Goal: Navigation & Orientation: Find specific page/section

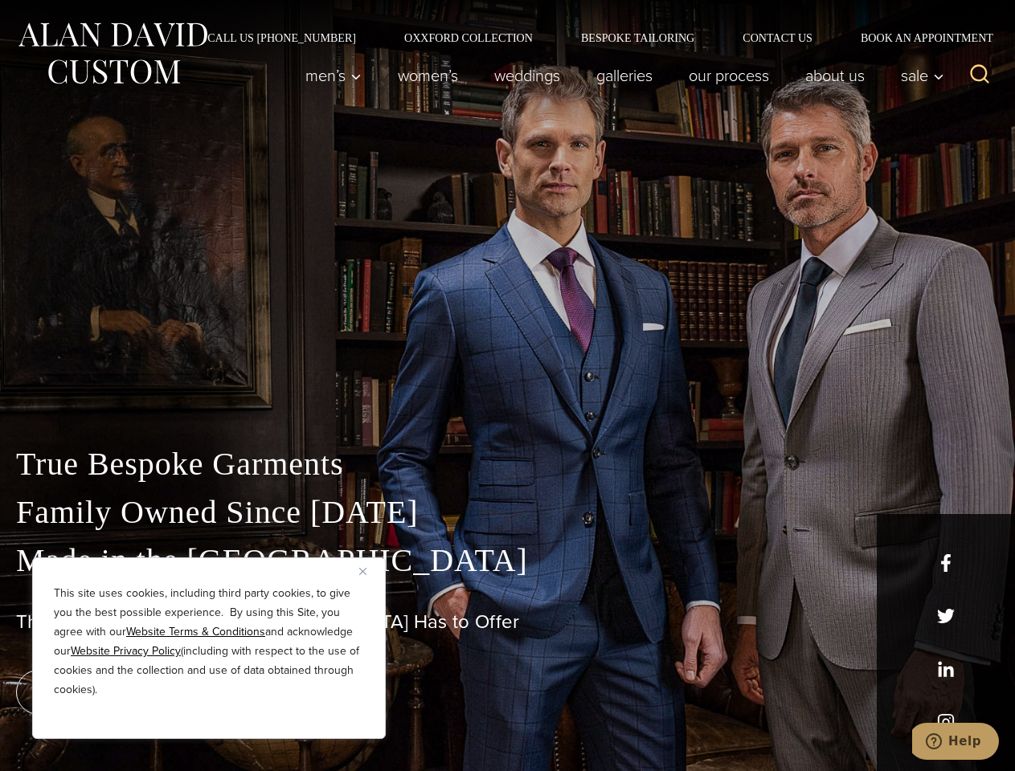
click at [507, 386] on div "True Bespoke Garments Family Owned Since [DATE] Made in [GEOGRAPHIC_DATA] The B…" at bounding box center [507, 565] width 1015 height 411
click at [369, 571] on button "Close" at bounding box center [368, 571] width 19 height 19
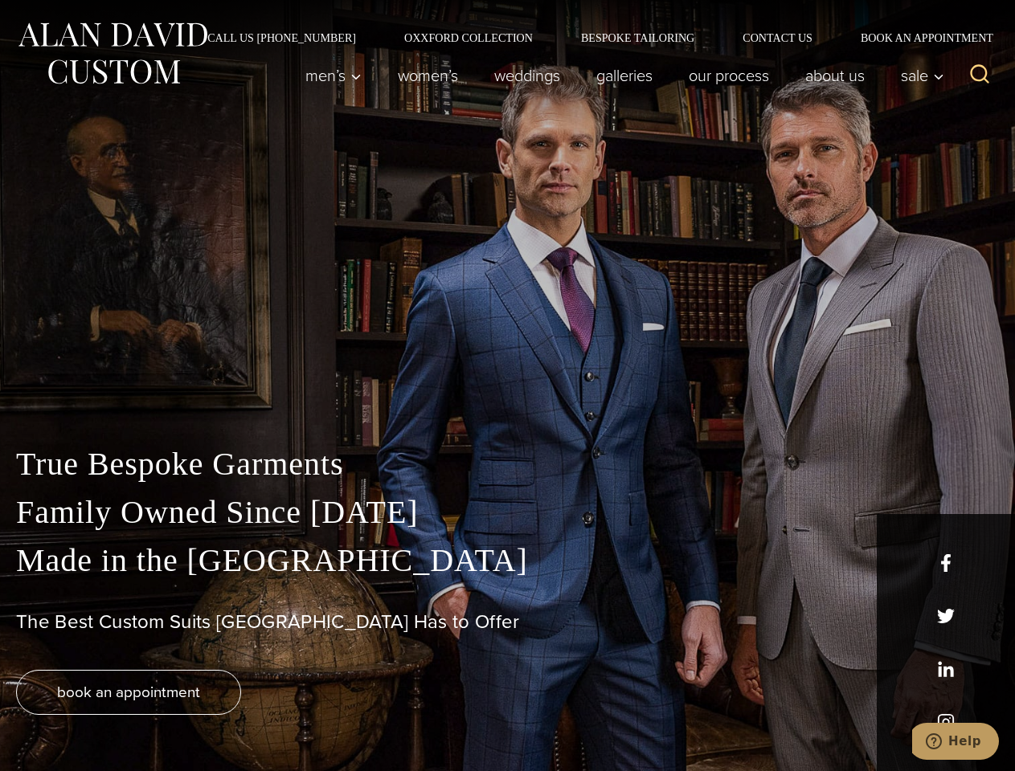
click at [209, 717] on div "True Bespoke Garments Family Owned Since [DATE] Made in [GEOGRAPHIC_DATA] The B…" at bounding box center [507, 605] width 1015 height 331
click at [979, 76] on icon "Search" at bounding box center [979, 74] width 23 height 23
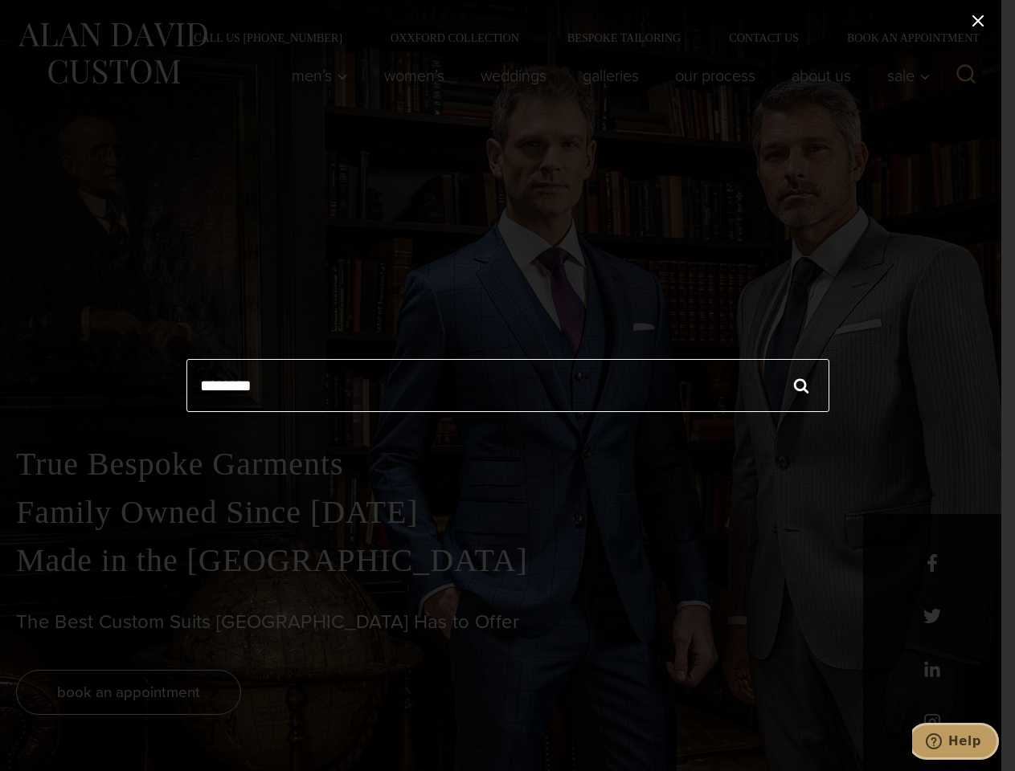
click at [942, 742] on icon "Help" at bounding box center [933, 741] width 16 height 16
